Goal: Task Accomplishment & Management: Manage account settings

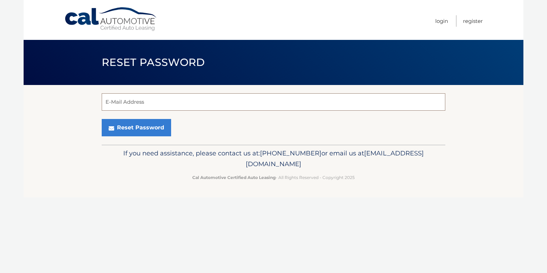
click at [175, 105] on input "E-Mail Address" at bounding box center [273, 101] width 343 height 17
type input "elizabethmorris1621@gmail.com"
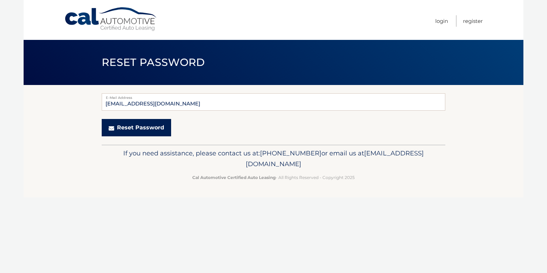
click at [137, 130] on button "Reset Password" at bounding box center [136, 127] width 69 height 17
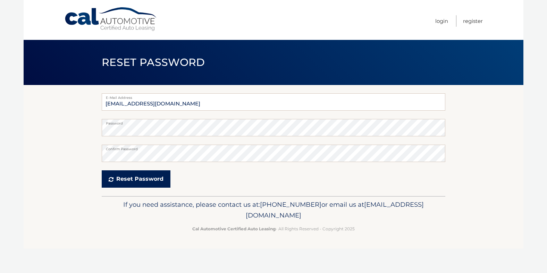
click at [112, 177] on icon "submit" at bounding box center [111, 180] width 5 height 6
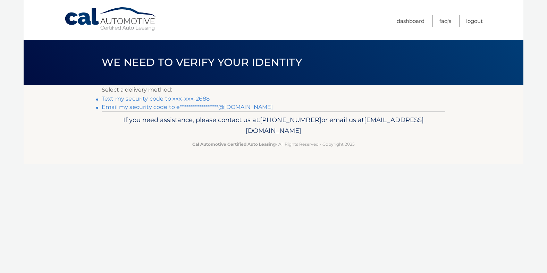
click at [194, 97] on link "Text my security code to xxx-xxx-2688" at bounding box center [156, 98] width 108 height 7
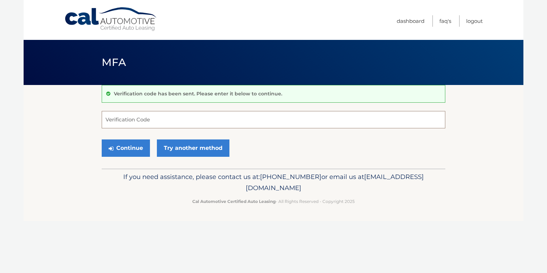
click at [164, 114] on input "Verification Code" at bounding box center [273, 119] width 343 height 17
type input "042010"
click at [128, 150] on button "Continue" at bounding box center [126, 147] width 48 height 17
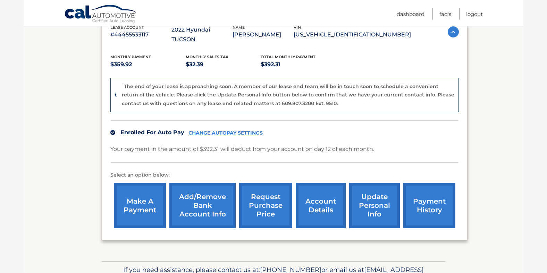
scroll to position [134, 0]
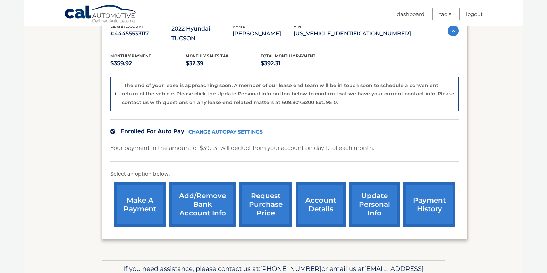
click at [375, 195] on link "update personal info" at bounding box center [374, 204] width 51 height 45
click at [269, 205] on link "request purchase price" at bounding box center [265, 204] width 53 height 45
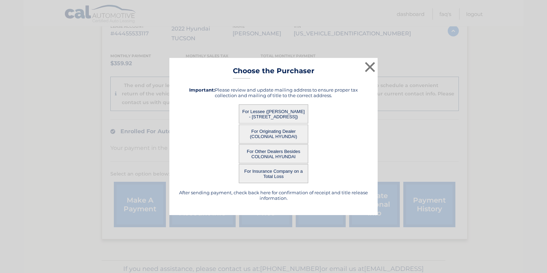
click at [266, 116] on button "For Lessee ([PERSON_NAME] - [STREET_ADDRESS])" at bounding box center [273, 113] width 69 height 19
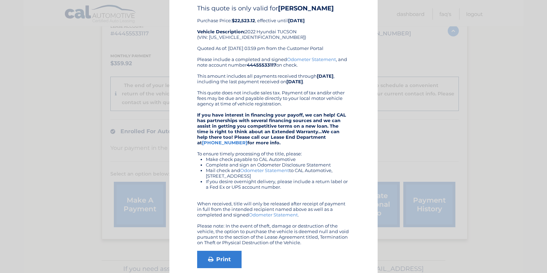
scroll to position [32, 0]
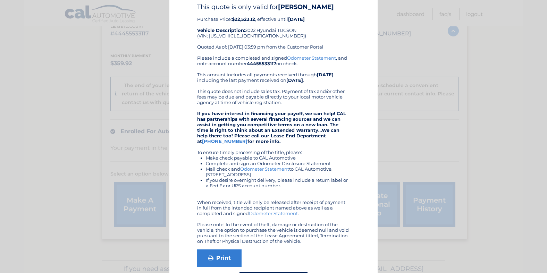
click at [301, 152] on div "Please include a completed and signed Odometer Statement , and note account num…" at bounding box center [273, 149] width 153 height 189
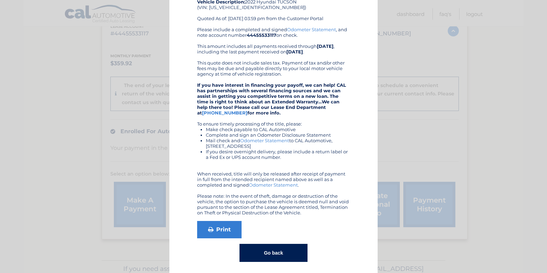
scroll to position [63, 0]
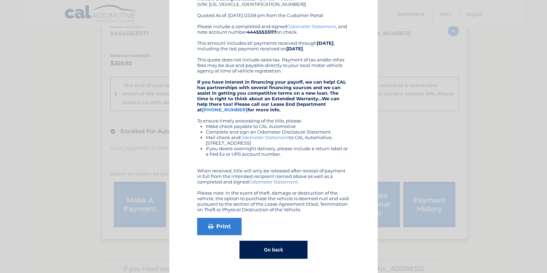
click at [285, 245] on button "Go back" at bounding box center [273, 250] width 68 height 18
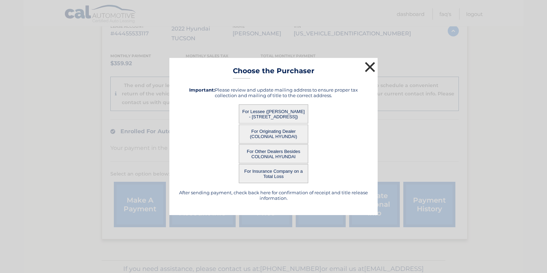
click at [369, 67] on button "×" at bounding box center [370, 67] width 14 height 14
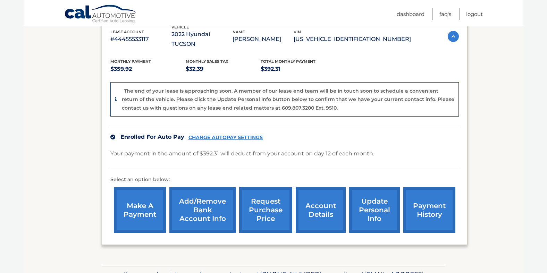
scroll to position [164, 0]
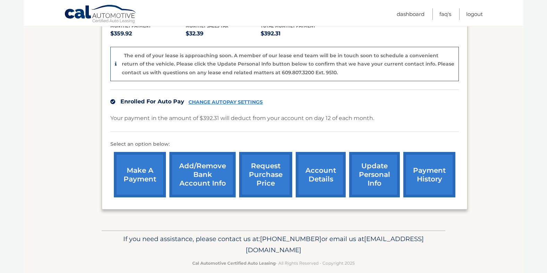
drag, startPoint x: 345, startPoint y: 238, endPoint x: 213, endPoint y: 243, distance: 132.2
click at [213, 243] on p "If you need assistance, please contact us at: 609-807-3200 or email us at Custo…" at bounding box center [273, 244] width 334 height 22
copy span "[EMAIL_ADDRESS][DOMAIN_NAME]"
click at [324, 169] on link "account details" at bounding box center [321, 174] width 50 height 45
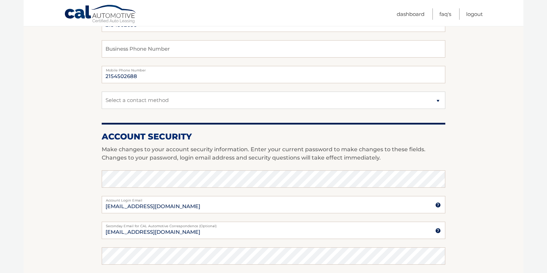
scroll to position [181, 0]
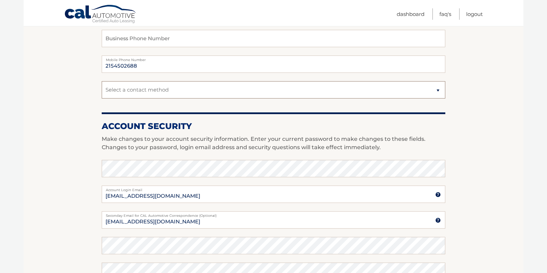
click at [338, 91] on select "Select a contact method Mobile Home" at bounding box center [273, 89] width 343 height 17
select select "1"
click at [102, 81] on select "Select a contact method Mobile Home" at bounding box center [273, 89] width 343 height 17
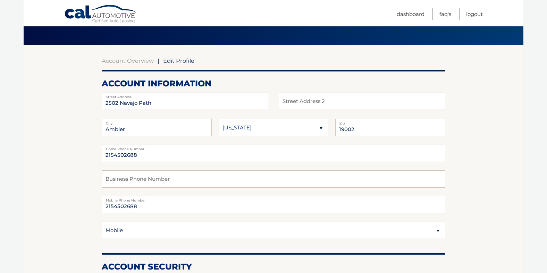
scroll to position [0, 0]
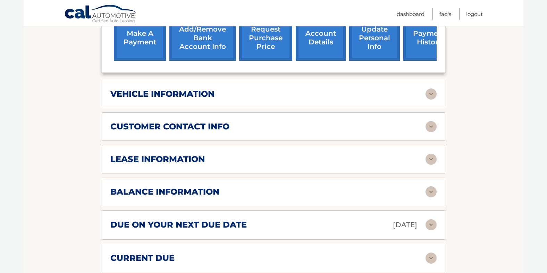
scroll to position [267, 0]
click at [431, 153] on img at bounding box center [430, 158] width 11 height 11
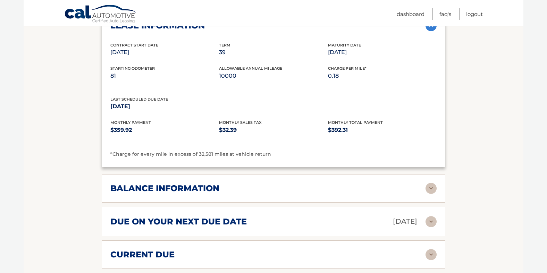
scroll to position [401, 0]
click at [430, 182] on img at bounding box center [430, 187] width 11 height 11
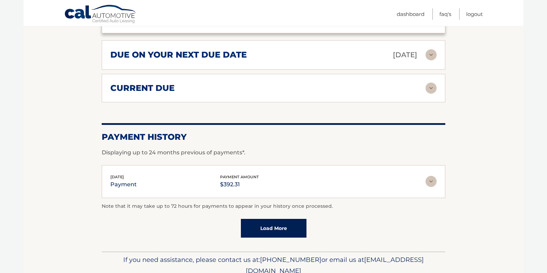
scroll to position [651, 0]
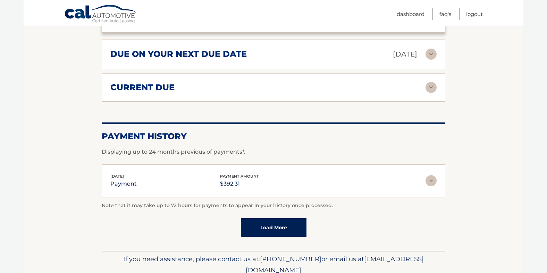
click at [295, 218] on link "Load More" at bounding box center [274, 227] width 66 height 19
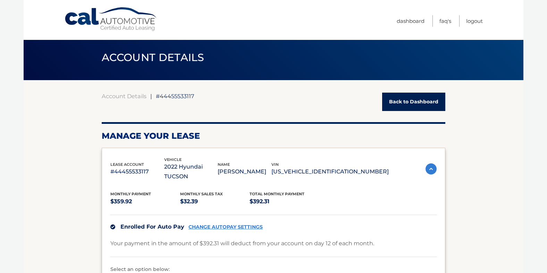
scroll to position [0, 0]
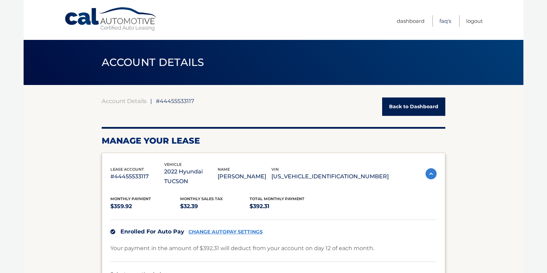
click at [440, 21] on link "FAQ's" at bounding box center [445, 20] width 12 height 11
